Goal: Transaction & Acquisition: Purchase product/service

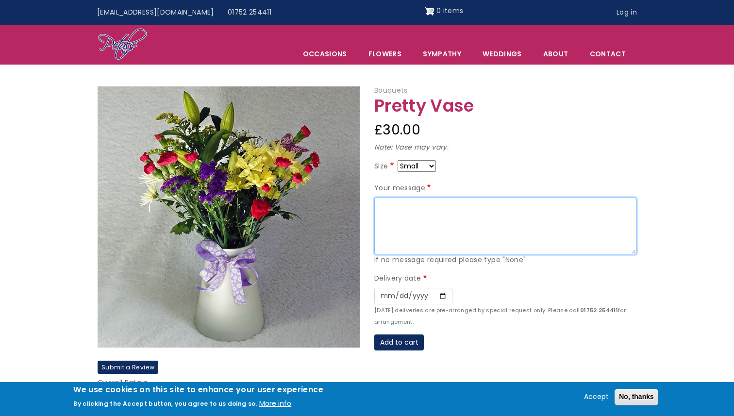
click at [412, 206] on textarea "Your message" at bounding box center [505, 226] width 262 height 57
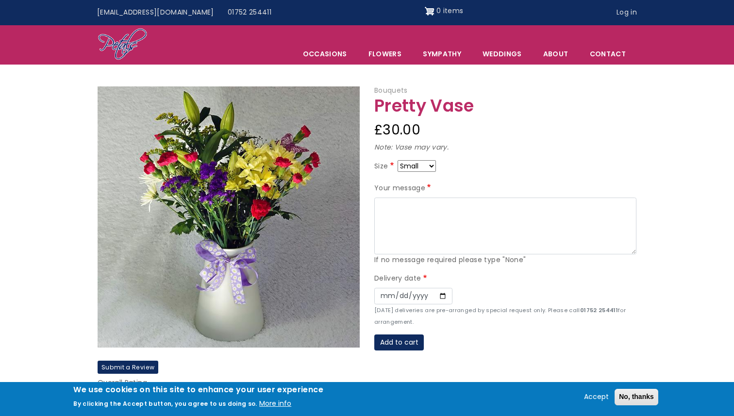
click at [425, 169] on select "Small Medium Large" at bounding box center [417, 166] width 38 height 12
click at [398, 160] on select "Small Medium Large" at bounding box center [417, 166] width 38 height 12
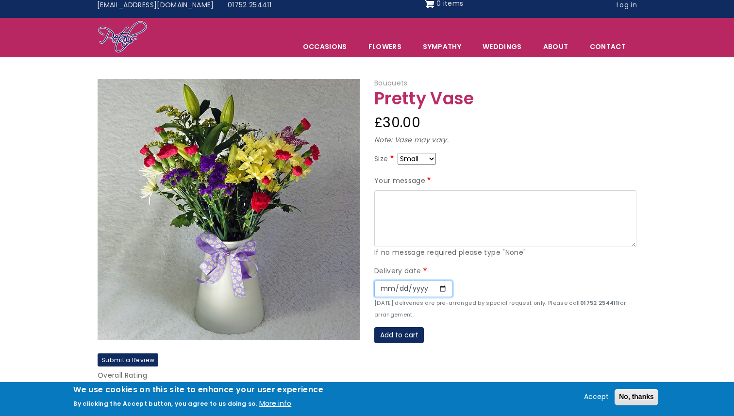
click at [442, 288] on input "Date" at bounding box center [413, 289] width 78 height 17
type input "2025-09-29"
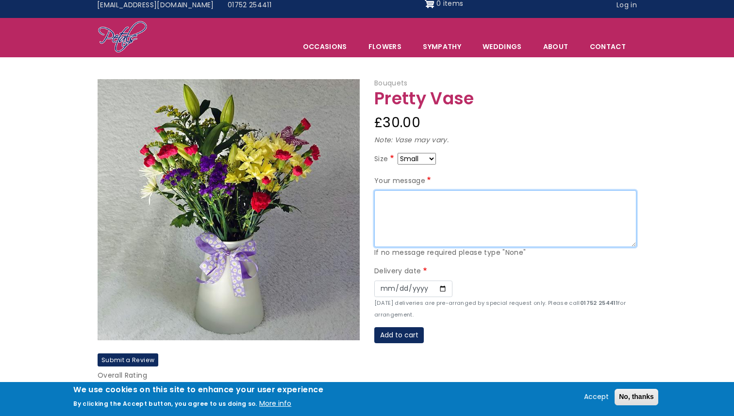
click at [425, 202] on textarea "Your message" at bounding box center [505, 218] width 262 height 57
type textarea "Though we're separated by distance my heart has never felt closer."
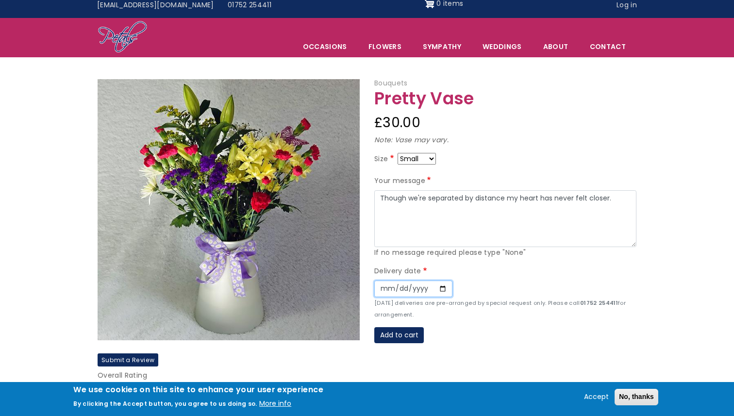
click at [440, 287] on input "2025-09-29" at bounding box center [413, 289] width 78 height 17
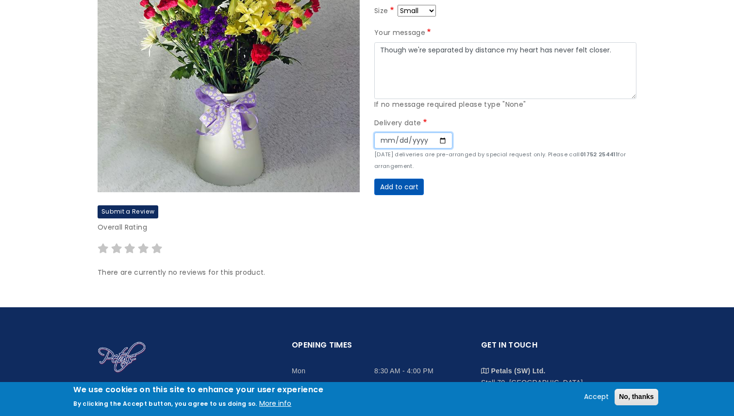
scroll to position [196, 0]
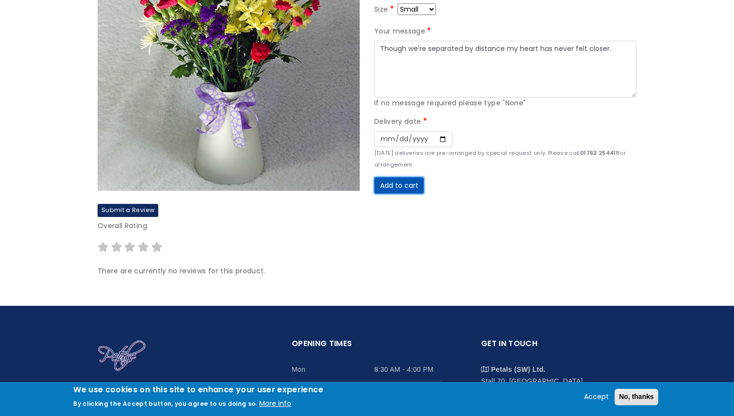
click at [407, 188] on button "Add to cart" at bounding box center [399, 185] width 50 height 17
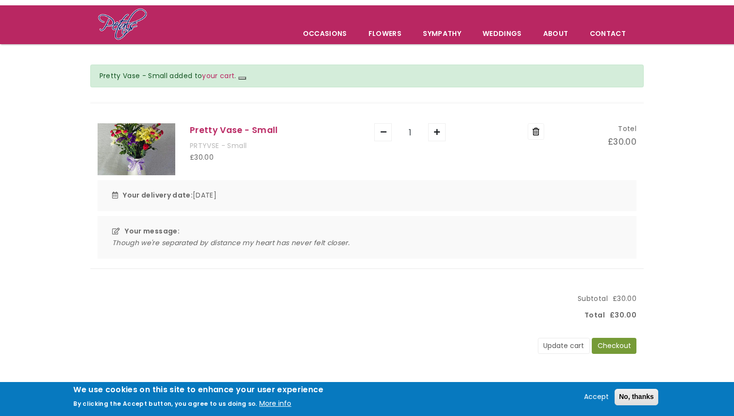
scroll to position [57, 0]
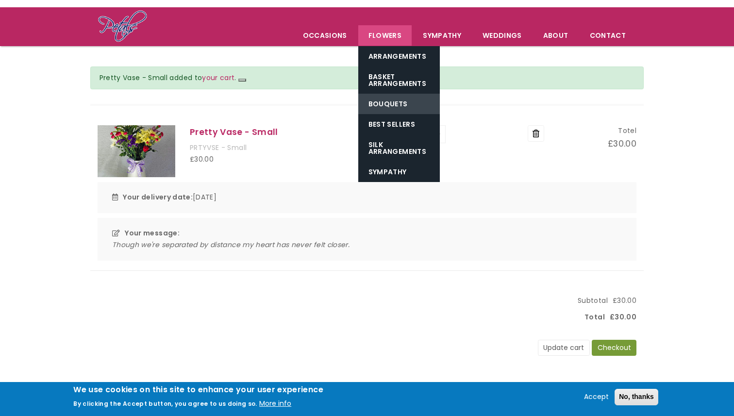
click at [400, 102] on link "Bouquets" at bounding box center [399, 104] width 82 height 20
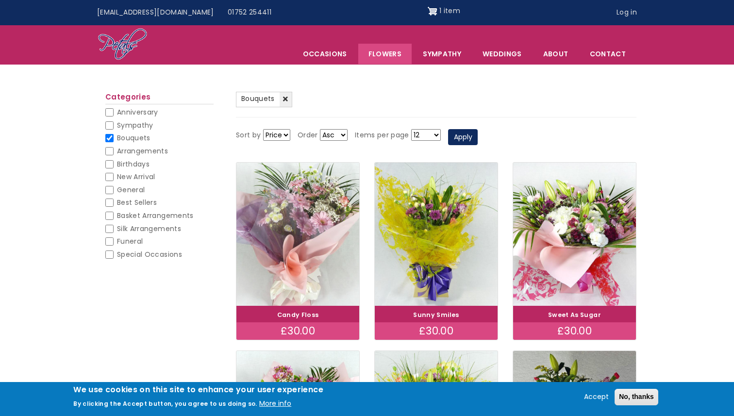
click at [350, 233] on img at bounding box center [298, 234] width 138 height 160
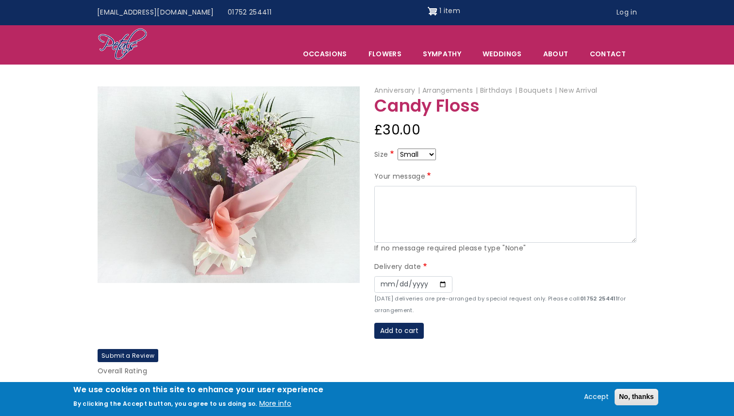
click at [432, 248] on div "If no message required please type "None"" at bounding box center [505, 249] width 262 height 12
click at [439, 10] on span "1 item" at bounding box center [449, 11] width 21 height 10
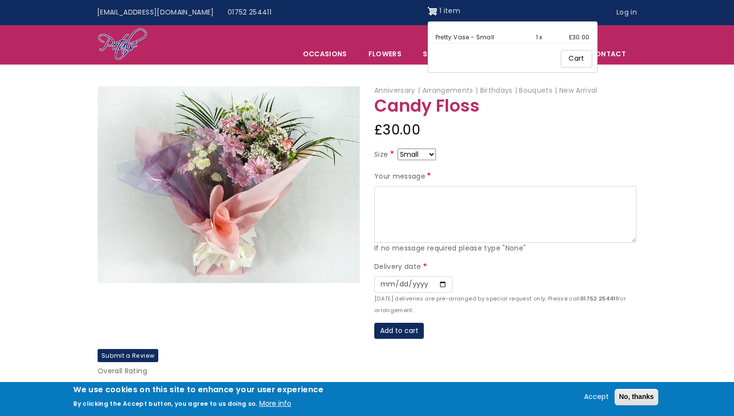
click at [561, 53] on link "Cart" at bounding box center [576, 58] width 31 height 17
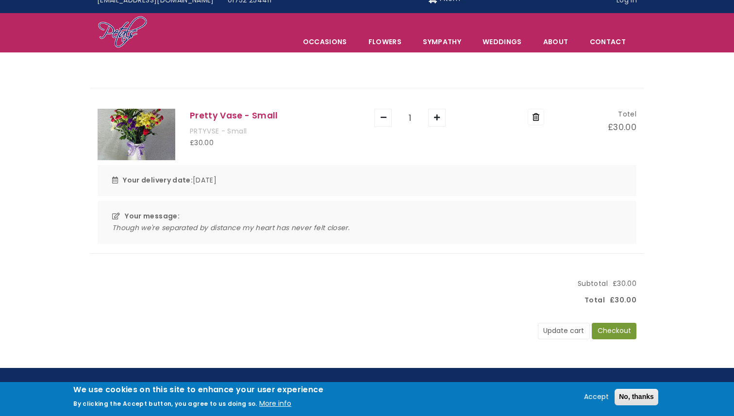
scroll to position [20, 0]
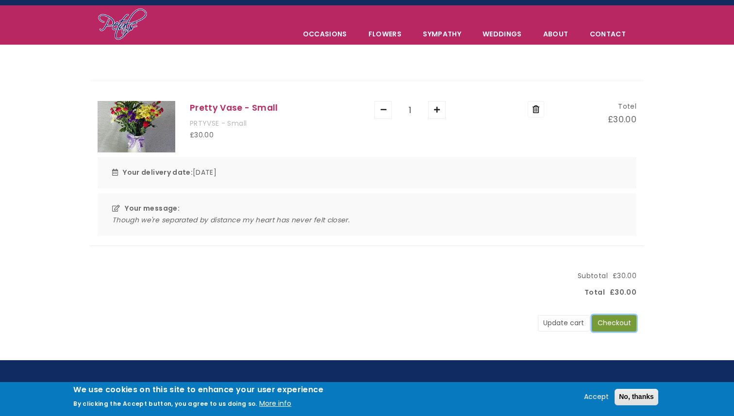
click at [620, 322] on button "Checkout" at bounding box center [614, 323] width 45 height 17
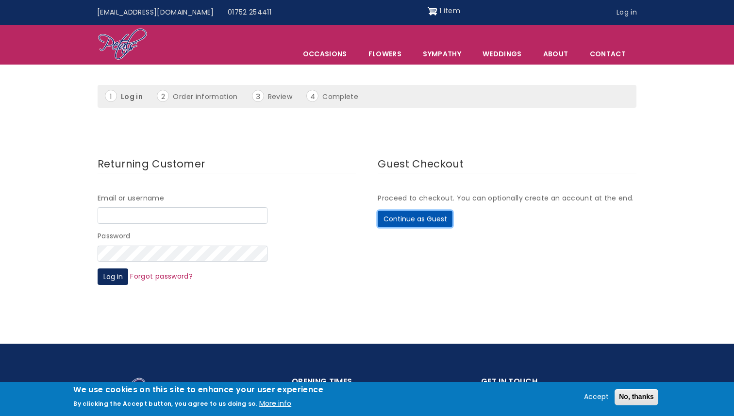
click at [417, 224] on button "Continue as Guest" at bounding box center [415, 219] width 75 height 17
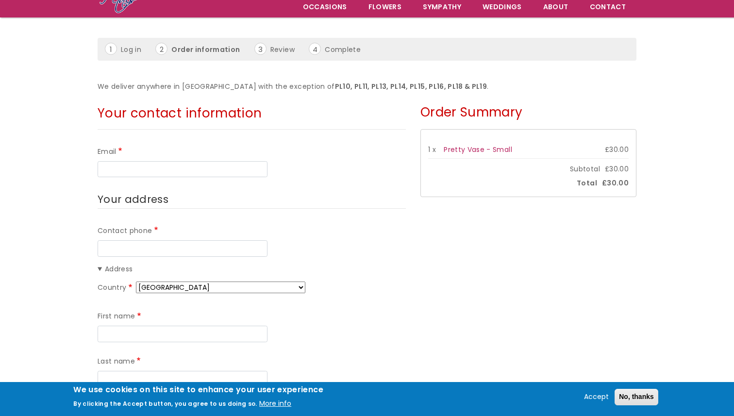
scroll to position [120, 0]
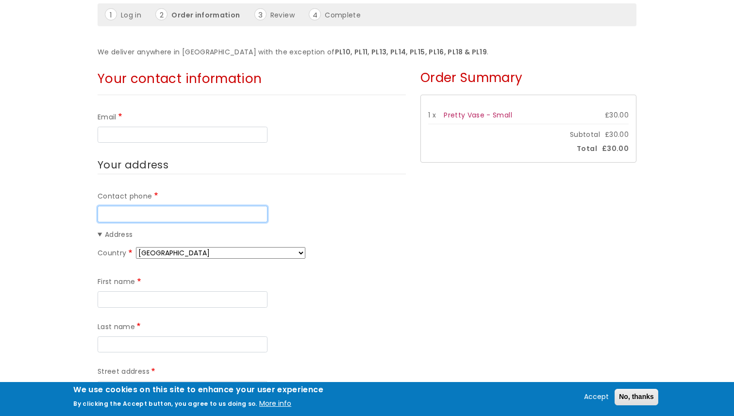
click at [187, 214] on input "Contact phone" at bounding box center [183, 214] width 170 height 17
click at [212, 191] on div "Contact phone" at bounding box center [252, 206] width 308 height 31
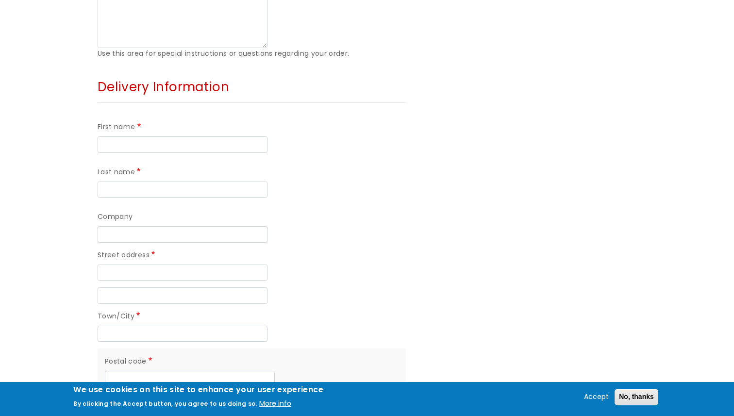
scroll to position [684, 0]
click at [177, 264] on input "Street address" at bounding box center [183, 272] width 170 height 17
click at [292, 249] on div "Street address" at bounding box center [252, 264] width 308 height 31
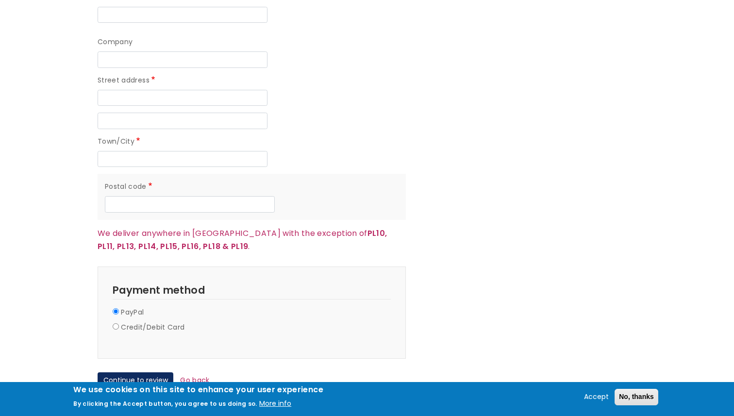
scroll to position [858, 0]
click at [127, 322] on label "Credit/Debit Card" at bounding box center [153, 328] width 64 height 12
click at [119, 324] on input "Credit/Debit Card" at bounding box center [116, 327] width 6 height 6
radio input "true"
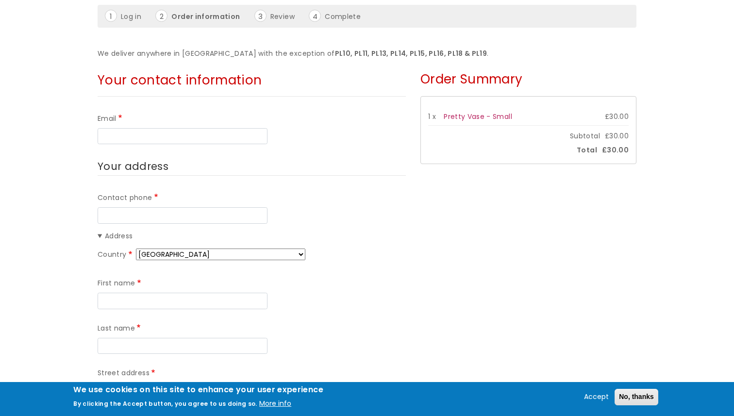
scroll to position [117, 0]
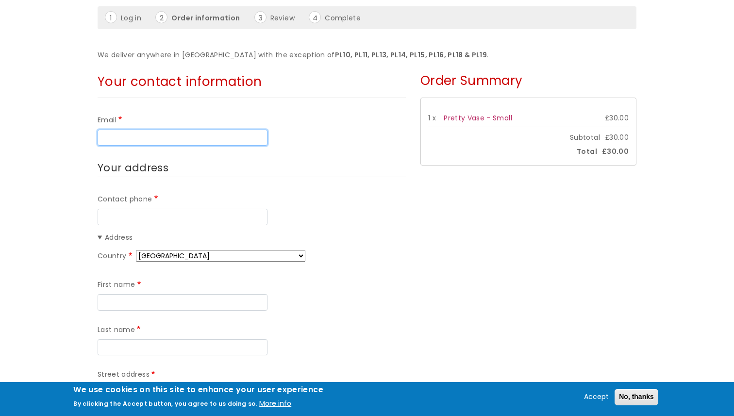
click at [176, 140] on input "Email" at bounding box center [183, 138] width 170 height 17
type input "samparker0325@gmail.com"
type input "0490541461"
select select "AU"
type input "Samuel"
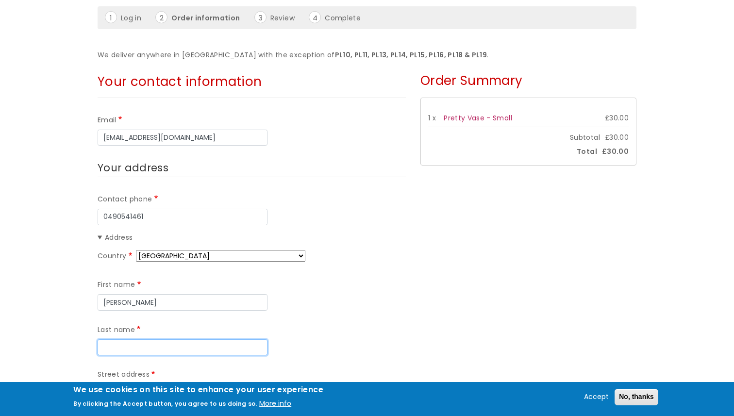
type input "Parker"
type input "20 Sportsman Drive"
type input "Kleinton"
type input "4352"
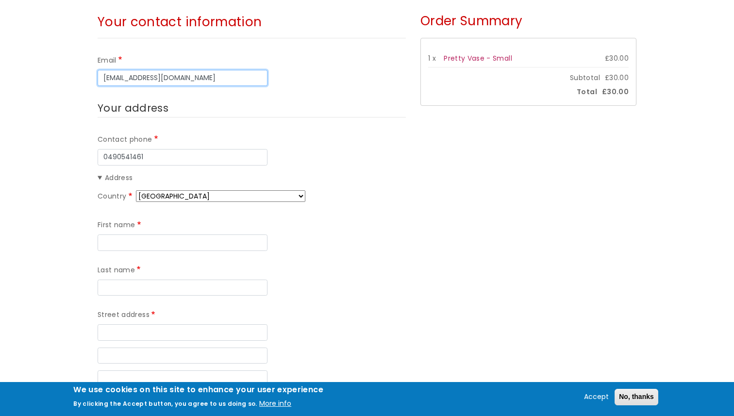
scroll to position [191, 0]
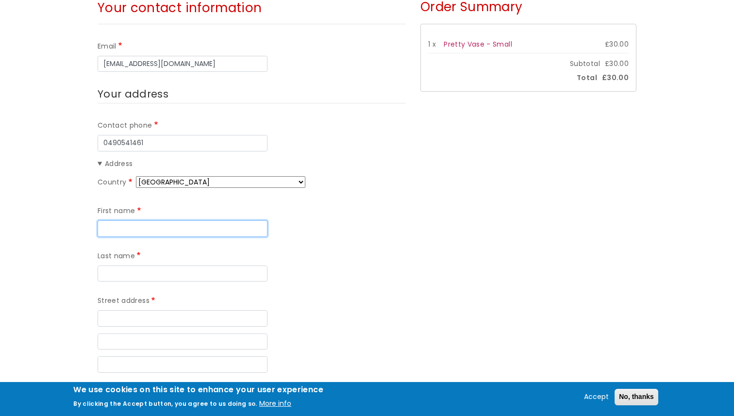
click at [165, 228] on input "First name" at bounding box center [183, 228] width 170 height 17
type input "Samuel"
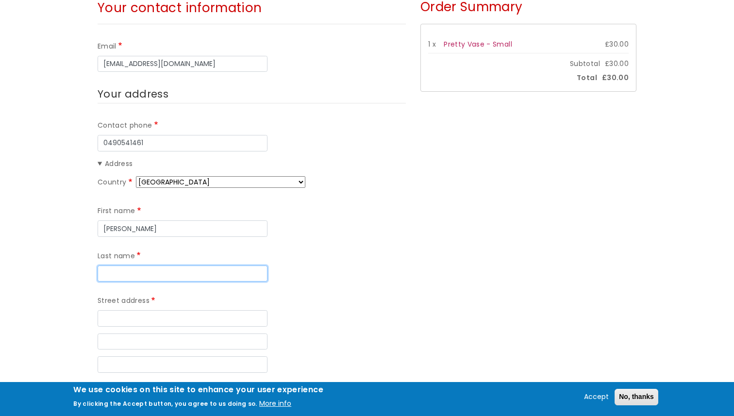
type input "Parker"
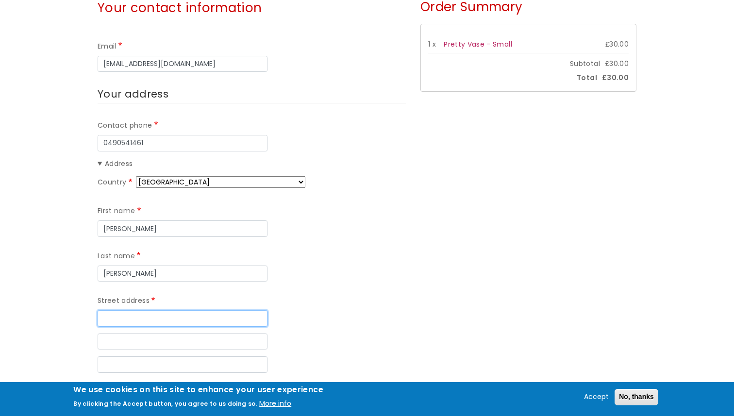
type input "20 Sportsman Drive"
type input "Kleinton"
select select "QLD"
type input "4352"
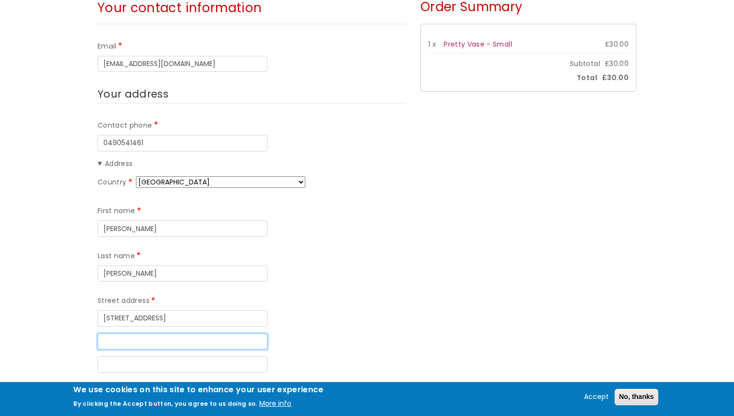
click at [217, 333] on input "Street address line 2" at bounding box center [183, 341] width 170 height 17
click at [212, 356] on input "Street address line 3" at bounding box center [183, 364] width 170 height 17
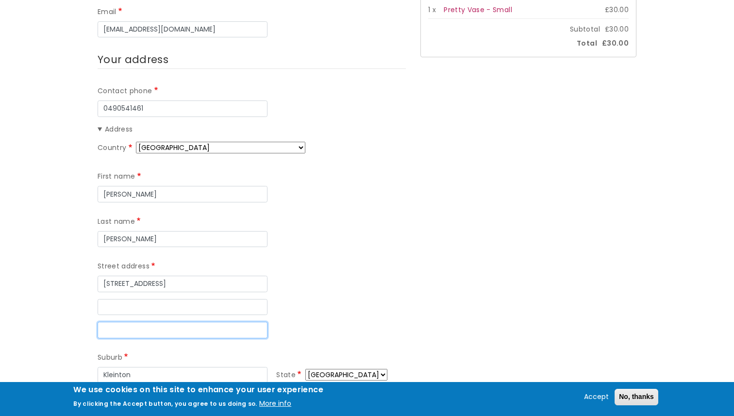
scroll to position [244, 0]
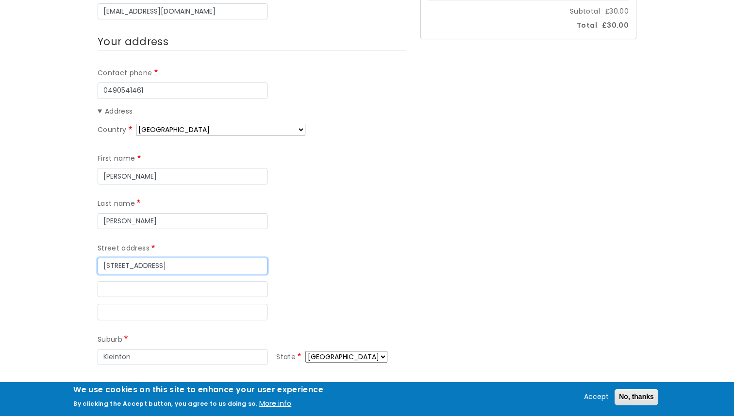
click at [231, 258] on input "20 Sportsman Drive" at bounding box center [183, 266] width 170 height 17
click at [301, 281] on div "Street address line 2" at bounding box center [252, 289] width 308 height 17
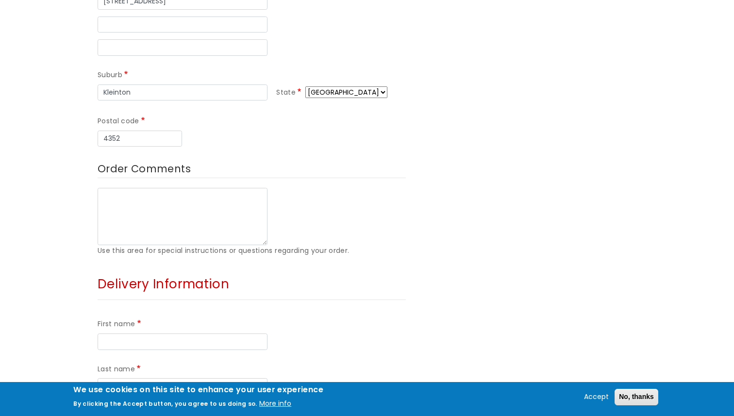
scroll to position [513, 0]
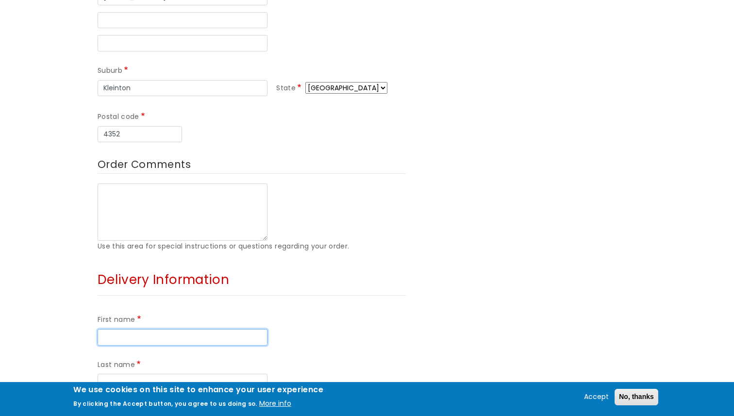
click at [169, 329] on input "First name" at bounding box center [183, 337] width 170 height 17
click at [164, 329] on input "First name" at bounding box center [183, 337] width 170 height 17
click at [310, 266] on legend "Delivery Information" at bounding box center [252, 281] width 308 height 30
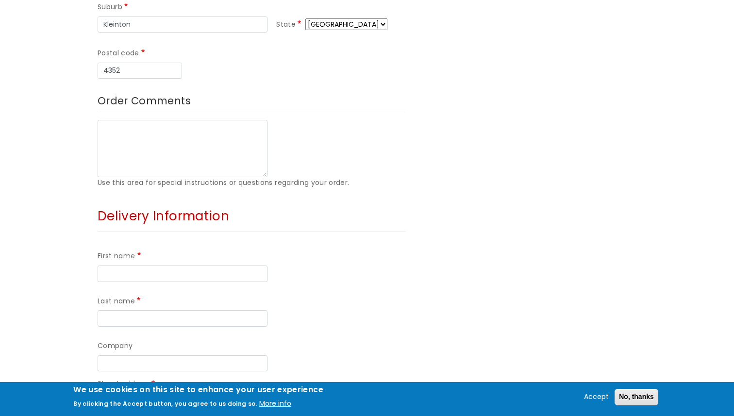
scroll to position [577, 0]
click at [161, 265] on input "First name" at bounding box center [183, 273] width 170 height 17
click at [352, 202] on fieldset "Delivery Information First name Last name Company Street address Street address…" at bounding box center [252, 382] width 308 height 361
click at [155, 265] on input "First name" at bounding box center [183, 273] width 170 height 17
type input "Emma"
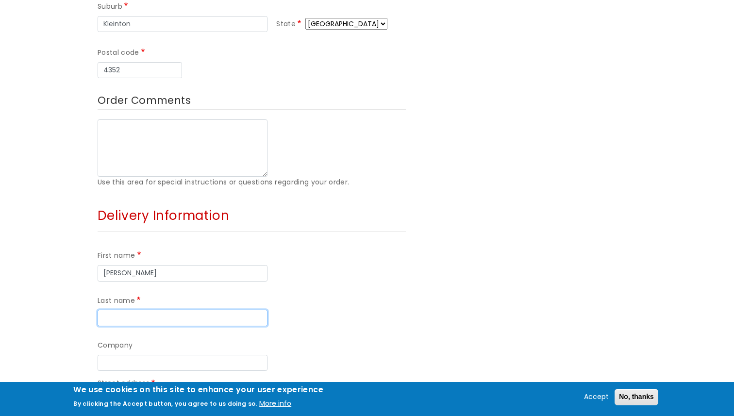
click at [225, 310] on input "Last name" at bounding box center [183, 318] width 170 height 17
type input "Morland"
click at [282, 340] on div "Company" at bounding box center [252, 355] width 308 height 31
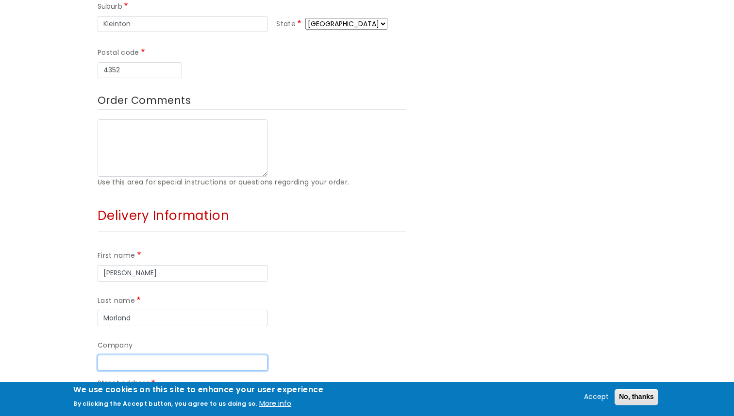
click at [233, 355] on input "Company" at bounding box center [183, 363] width 170 height 17
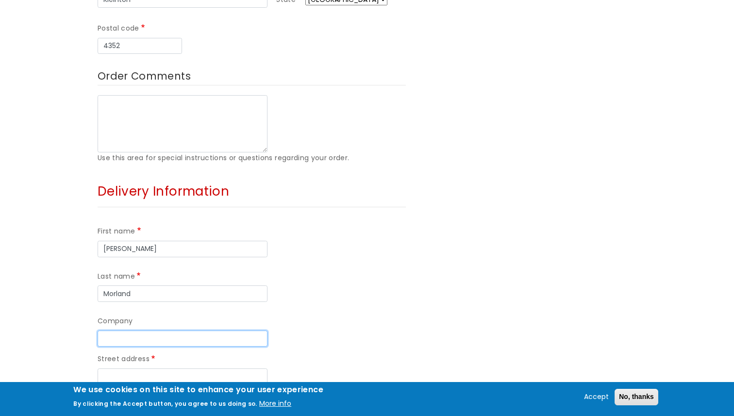
scroll to position [601, 0]
click at [218, 368] on input "Street address" at bounding box center [183, 376] width 170 height 17
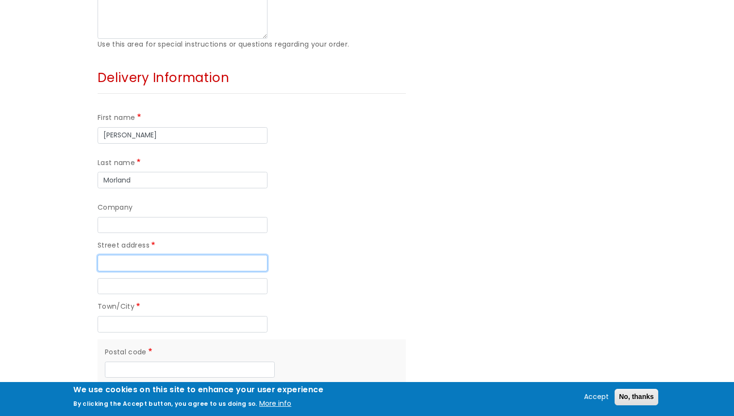
scroll to position [718, 0]
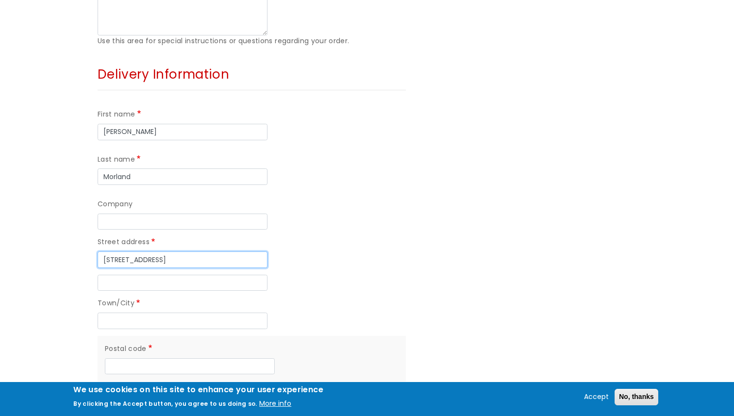
type input "13 Greenbank Terrace"
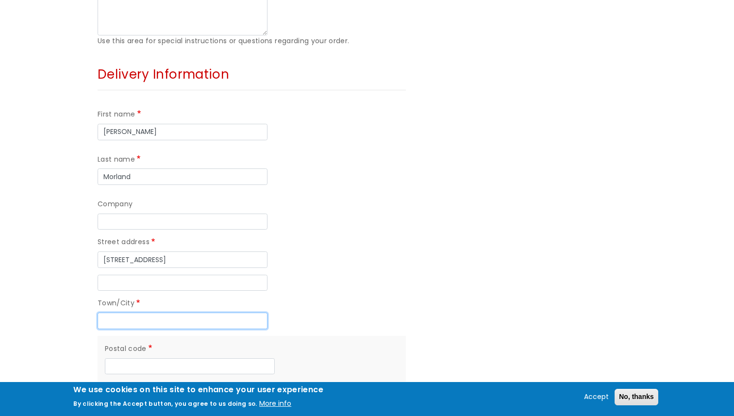
click at [220, 313] on input "Town/City" at bounding box center [183, 321] width 170 height 17
type input "Plymouth"
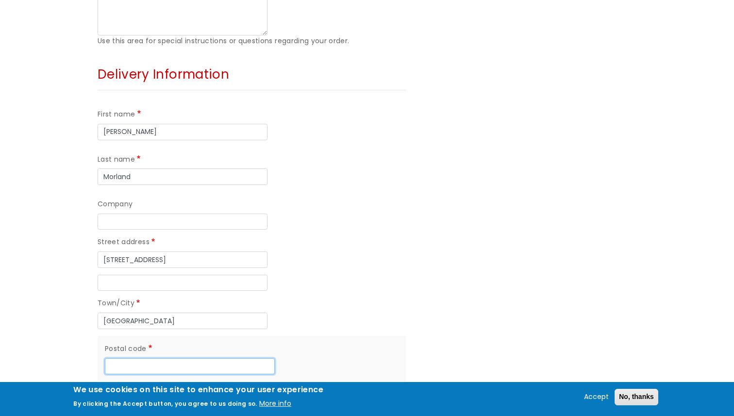
click at [236, 358] on input "Postal code" at bounding box center [190, 366] width 170 height 17
type input "PL4 8QF"
click at [359, 298] on div "Town/City Plymouth" at bounding box center [252, 313] width 308 height 31
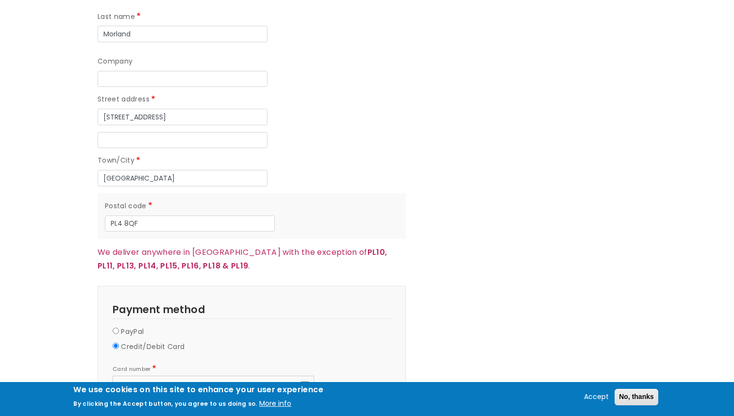
scroll to position [860, 0]
click at [260, 413] on div at bounding box center [265, 422] width 97 height 19
click at [392, 307] on fieldset "Payment Information Payment method PayPal Credit/Debit Card Card number Expirat…" at bounding box center [252, 367] width 308 height 162
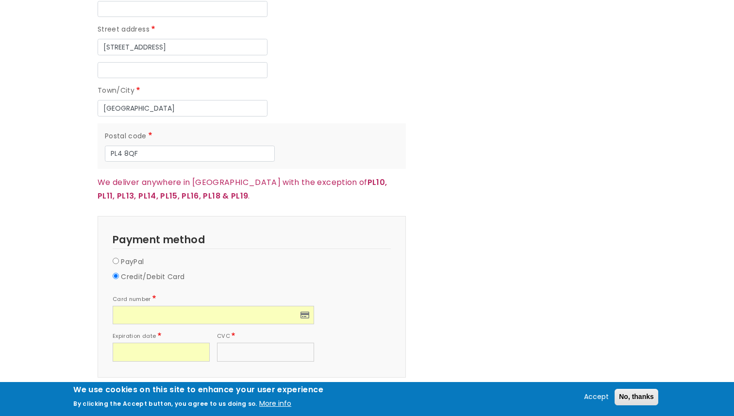
scroll to position [932, 0]
click at [147, 390] on button "Continue to review" at bounding box center [136, 398] width 76 height 17
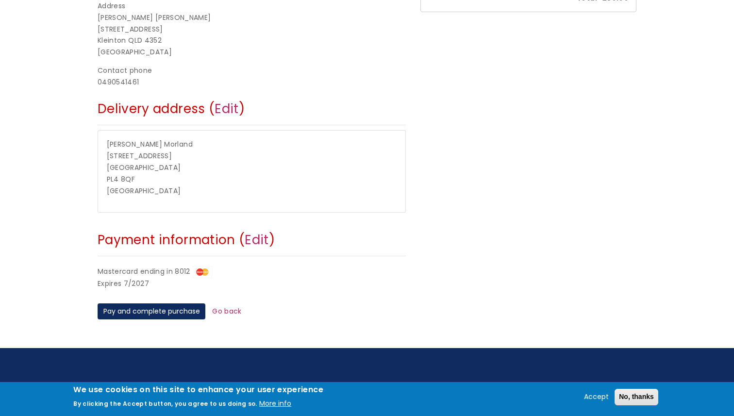
scroll to position [275, 0]
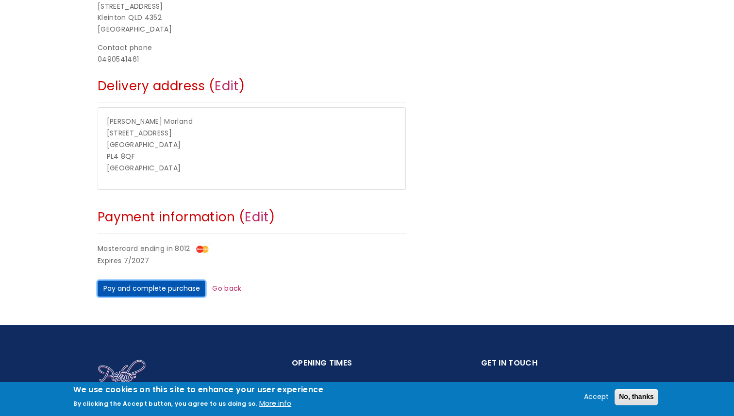
click at [169, 288] on button "Pay and complete purchase" at bounding box center [152, 289] width 108 height 17
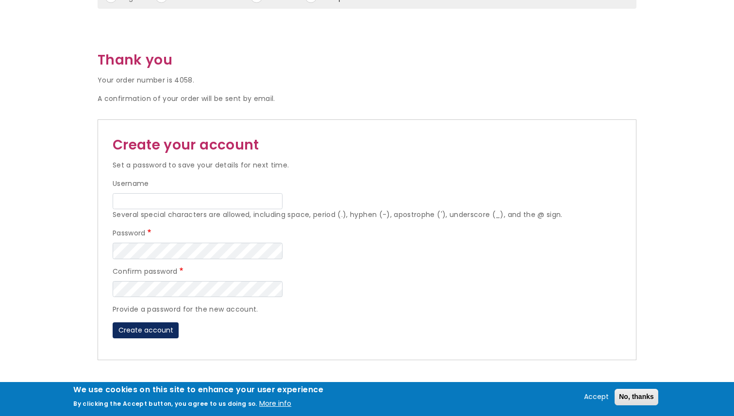
scroll to position [143, 0]
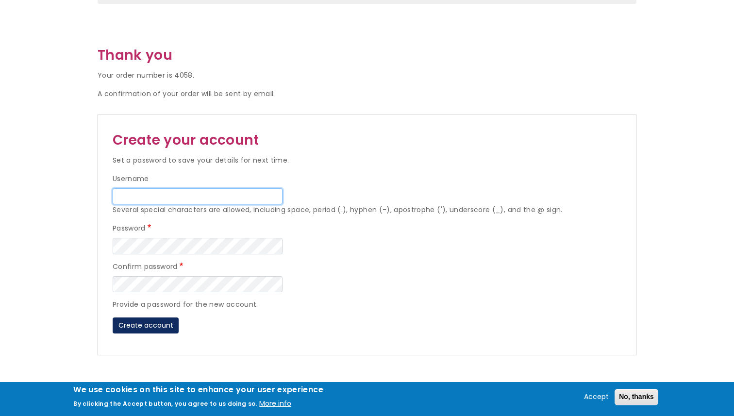
click at [217, 202] on input "Username" at bounding box center [198, 196] width 170 height 17
type input "samparker0325@gmail.com"
click at [283, 317] on div "Create account" at bounding box center [367, 325] width 509 height 17
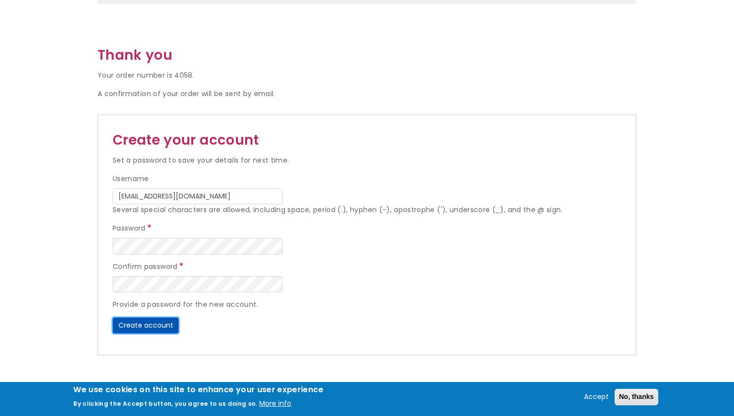
click at [158, 328] on button "Create account" at bounding box center [146, 325] width 66 height 17
